Goal: Task Accomplishment & Management: Manage account settings

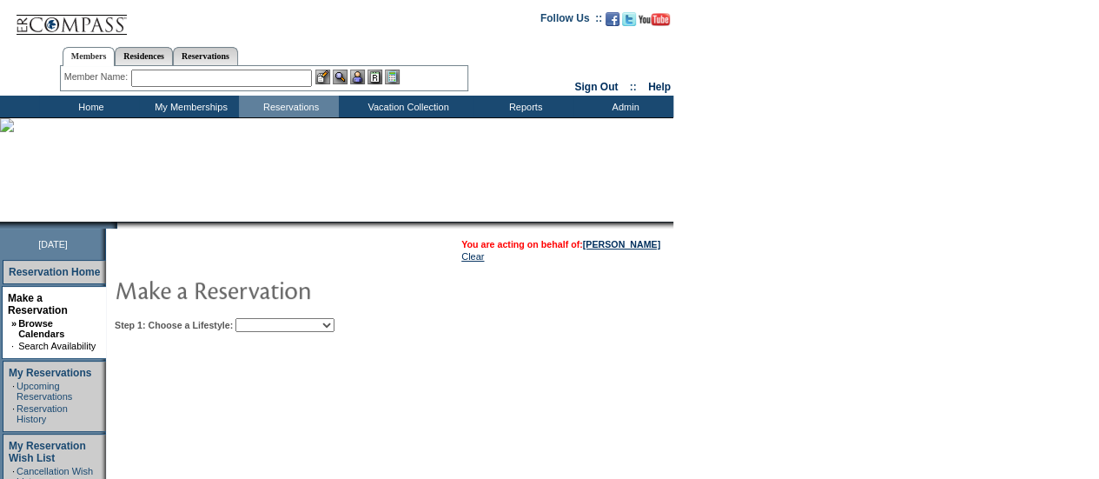
click at [334, 324] on select "Beach Leisure Metropolitan Mountain OIAL for Adventure OIAL for Couples OIAL fo…" at bounding box center [284, 325] width 99 height 14
select select "Beach"
click at [265, 318] on select "Beach Leisure Metropolitan Mountain OIAL for Adventure OIAL for Couples OIAL fo…" at bounding box center [284, 325] width 99 height 14
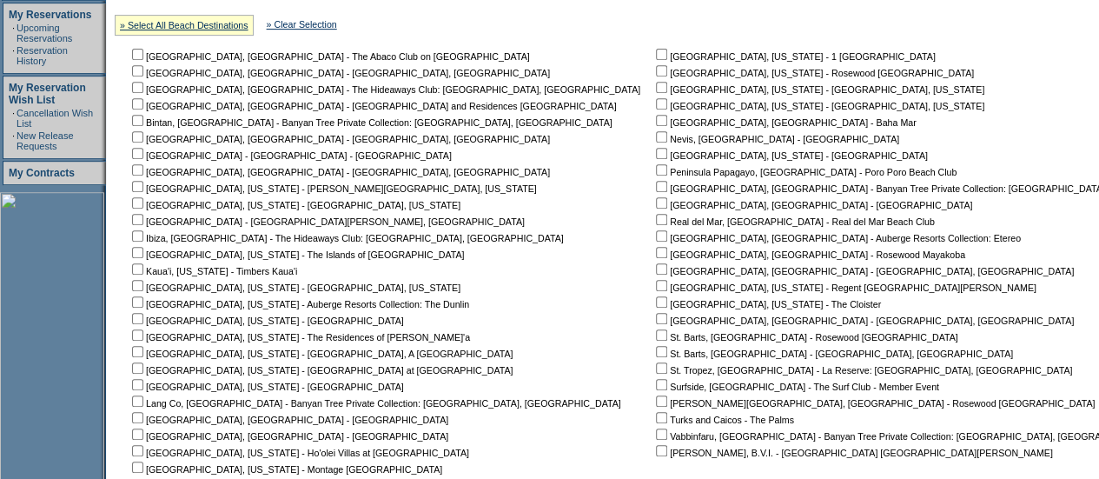
scroll to position [359, 0]
click at [656, 155] on input "checkbox" at bounding box center [661, 152] width 11 height 11
checkbox input "true"
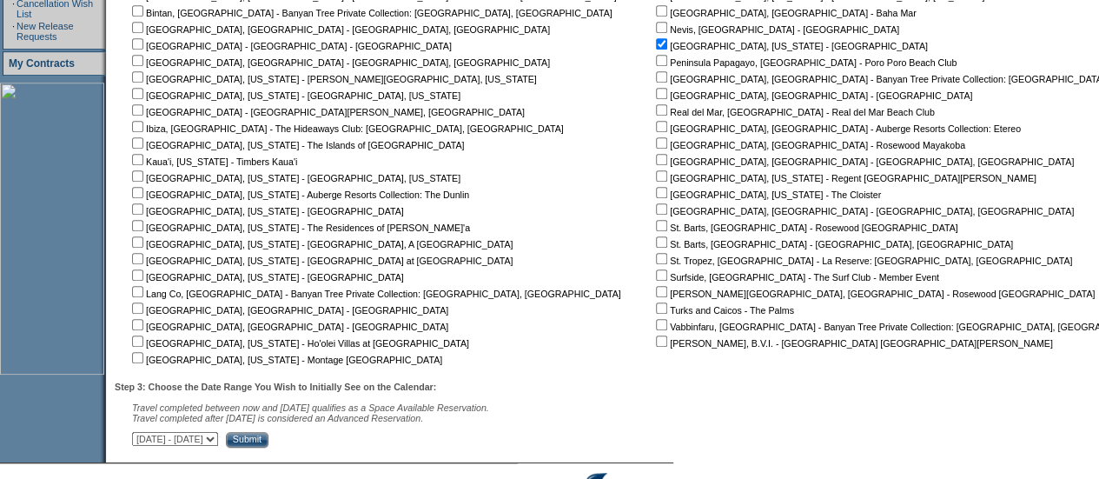
scroll to position [478, 0]
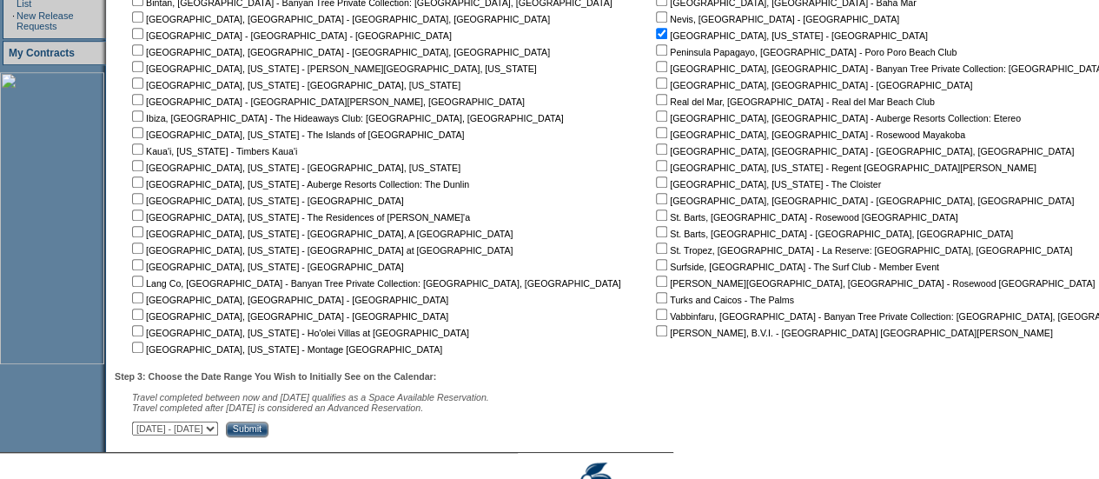
click at [268, 432] on input "Submit" at bounding box center [247, 429] width 43 height 16
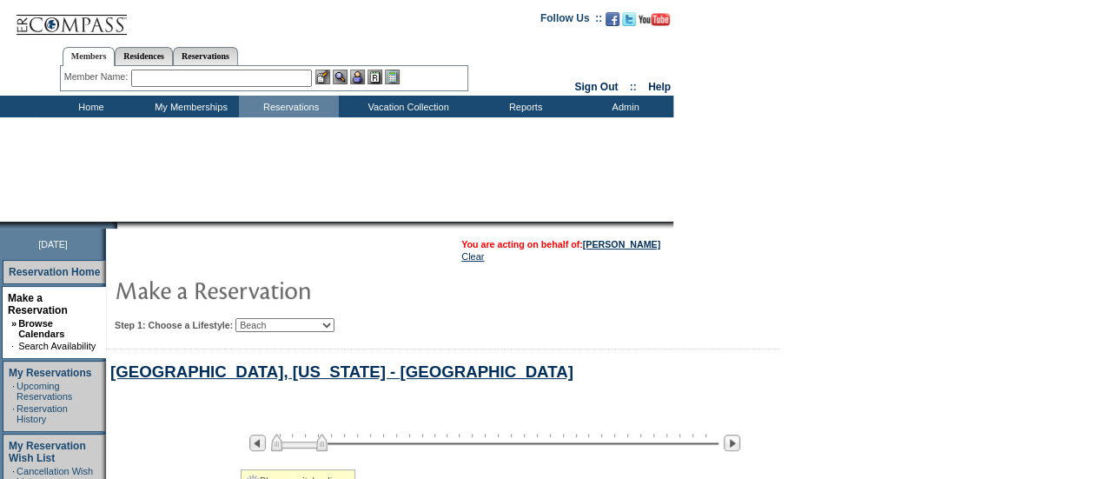
select select "Beach"
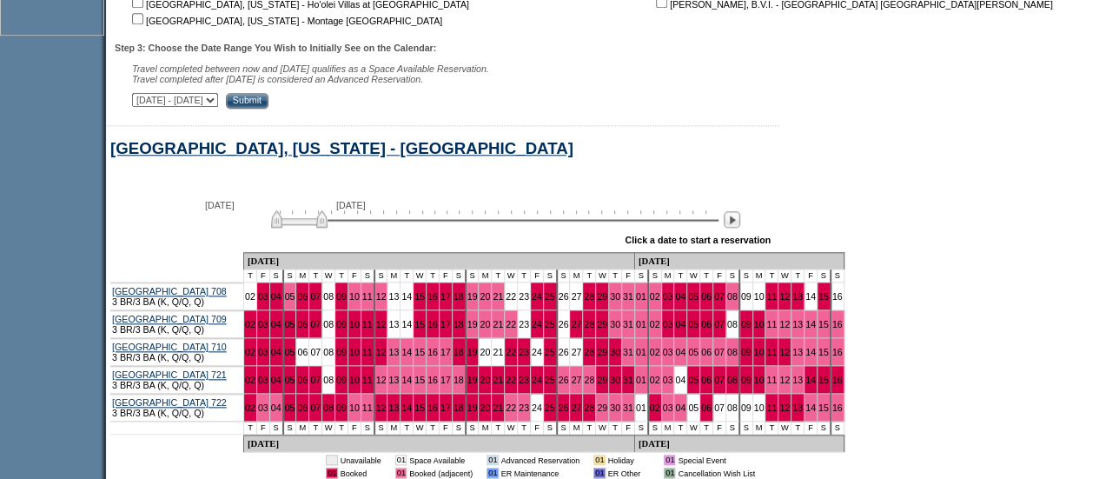
scroll to position [826, 0]
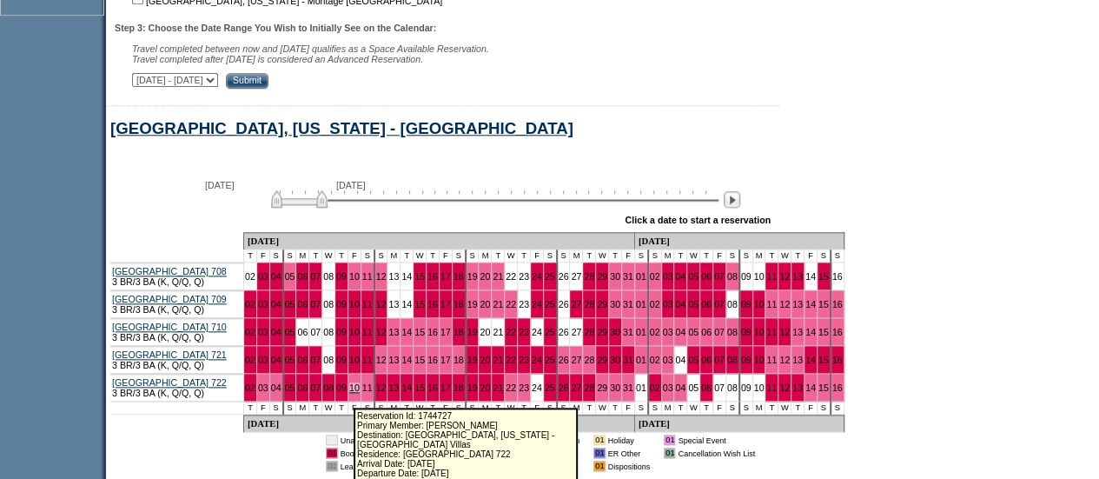
click at [349, 393] on link "10" at bounding box center [354, 387] width 10 height 10
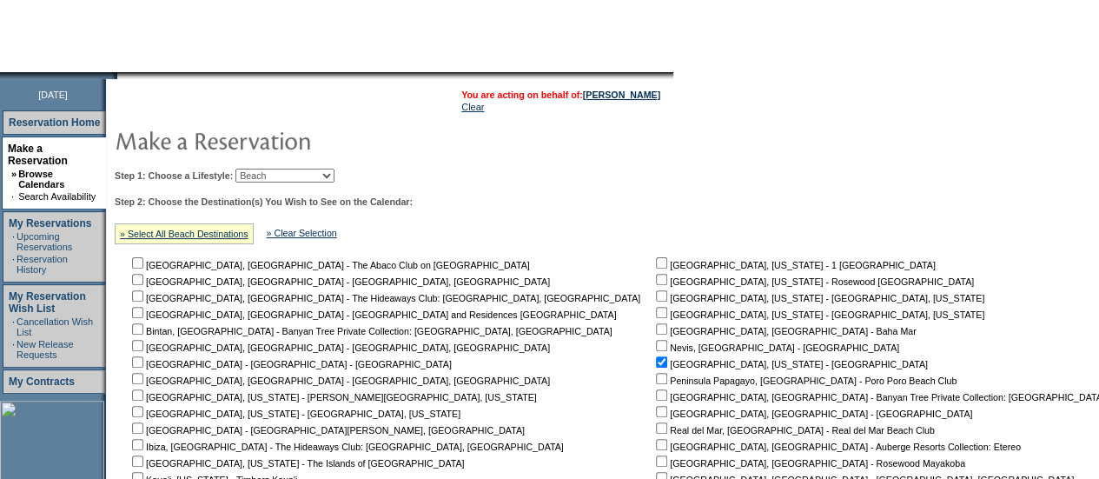
scroll to position [135, 0]
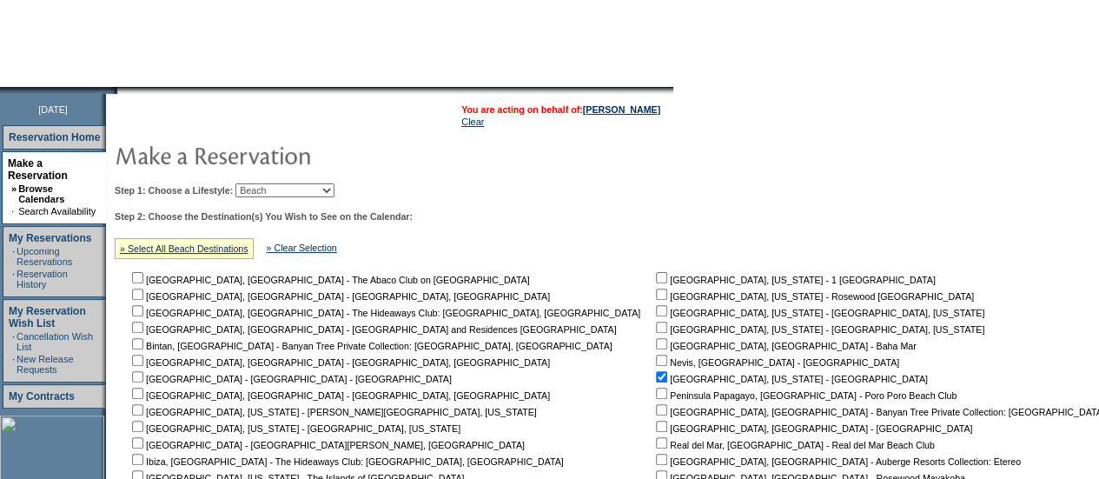
click at [622, 102] on table "You are acting on behalf of: [PERSON_NAME] Clear" at bounding box center [560, 115] width 202 height 26
click at [628, 113] on link "[PERSON_NAME]" at bounding box center [621, 109] width 77 height 10
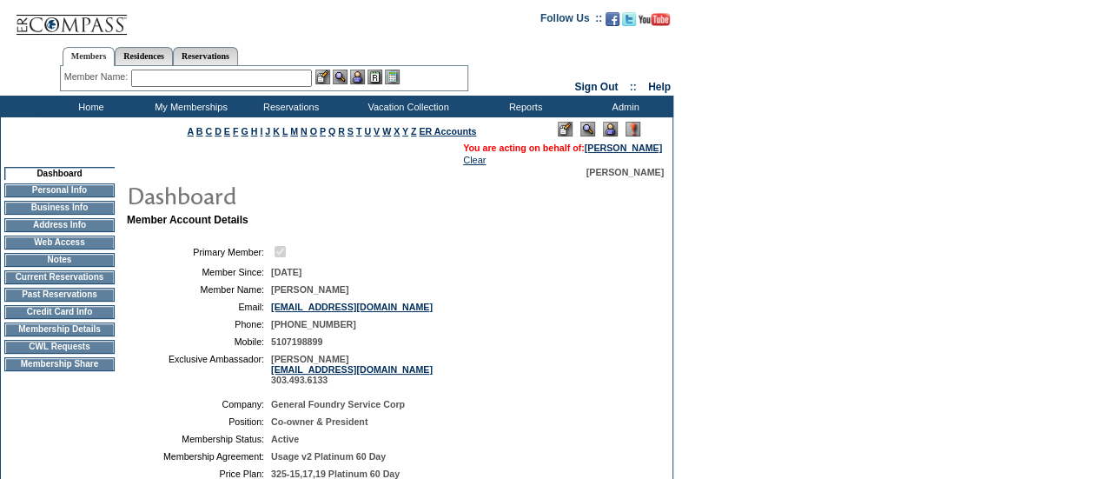
click at [78, 282] on td "Current Reservations" at bounding box center [59, 277] width 110 height 14
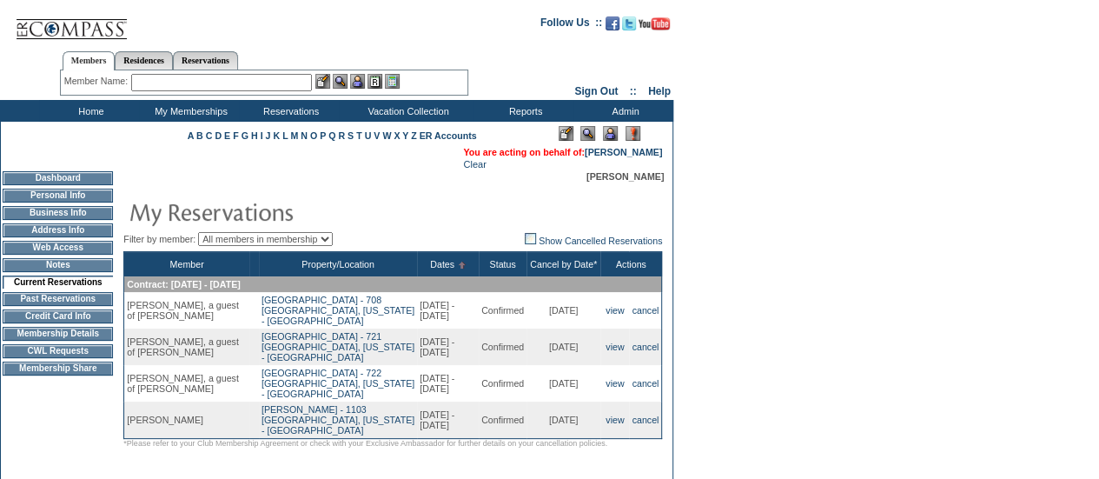
click at [188, 75] on input "text" at bounding box center [221, 82] width 181 height 17
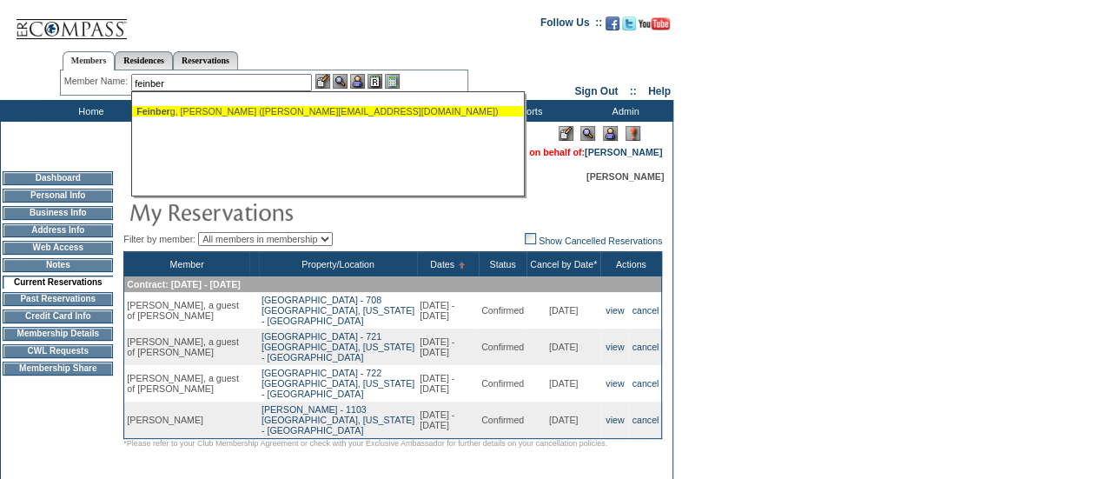
click at [191, 111] on div "Feinber g, Paula (paulafeinberg@viadoro.net)" at bounding box center [327, 111] width 382 height 10
type input "Feinberg, Paula (paulafeinberg@viadoro.net)"
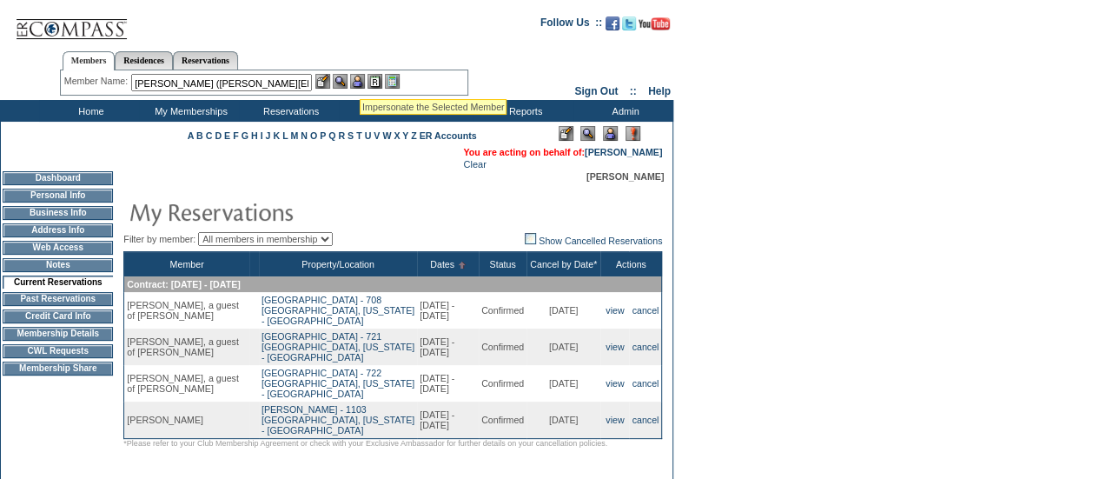
click at [360, 79] on img at bounding box center [357, 81] width 15 height 15
click at [345, 81] on img at bounding box center [340, 81] width 15 height 15
